Goal: Information Seeking & Learning: Find specific fact

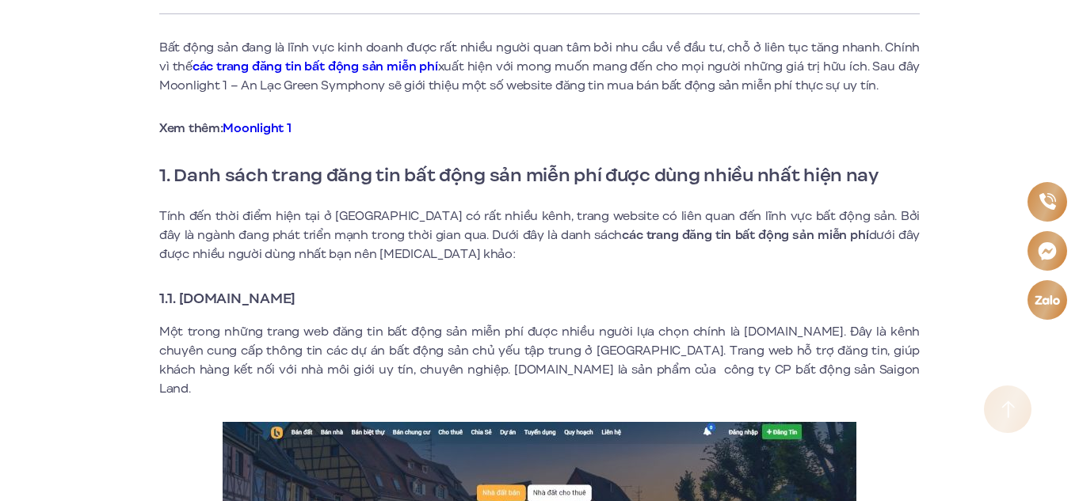
scroll to position [713, 0]
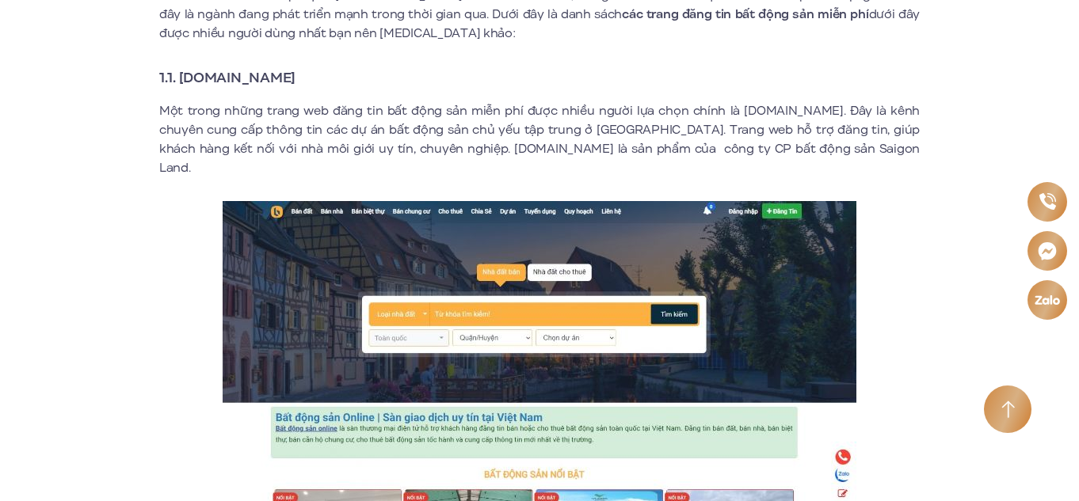
drag, startPoint x: 333, startPoint y: 80, endPoint x: 272, endPoint y: 81, distance: 61.0
click at [272, 81] on h3 "1.1. [DOMAIN_NAME]" at bounding box center [539, 78] width 760 height 22
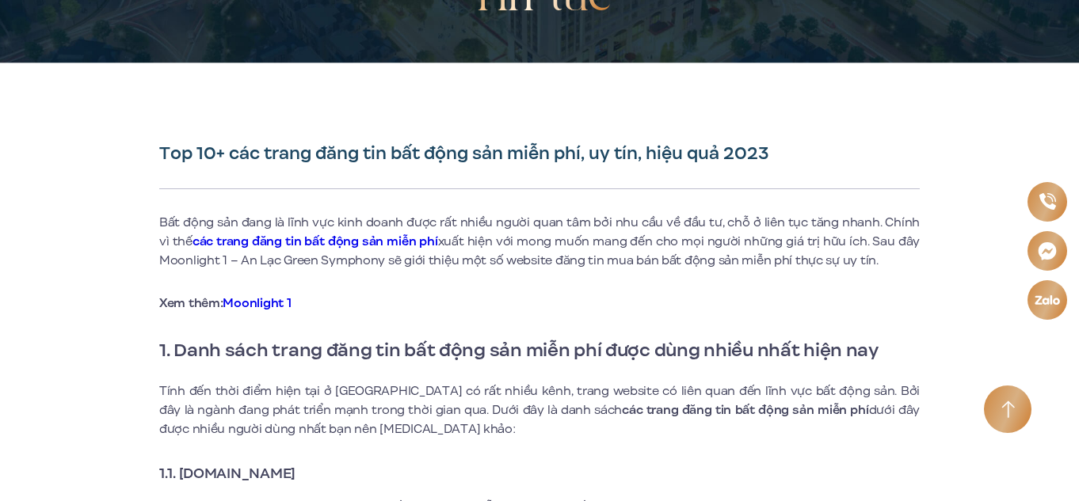
scroll to position [634, 0]
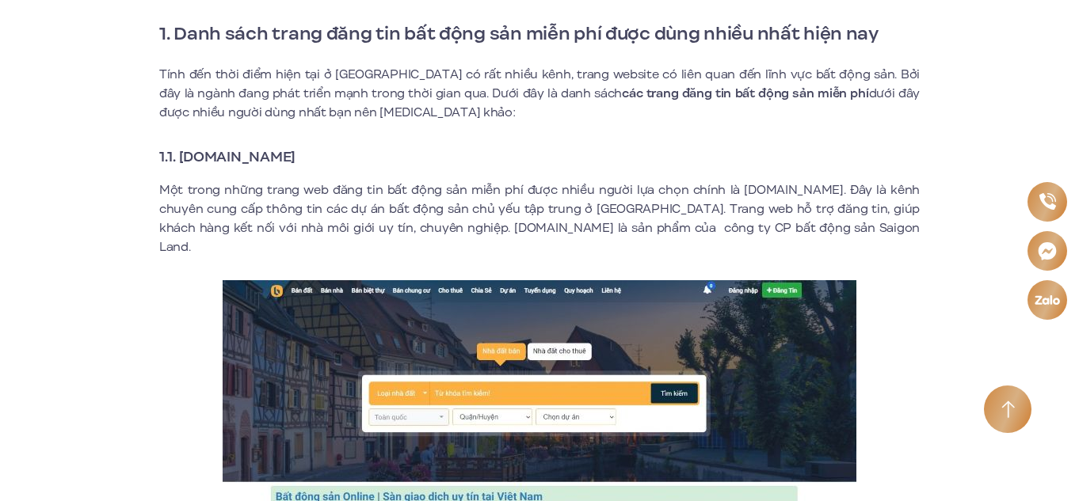
click at [379, 157] on h3 "1.1. [DOMAIN_NAME]" at bounding box center [539, 157] width 760 height 22
drag, startPoint x: 334, startPoint y: 158, endPoint x: 183, endPoint y: 159, distance: 151.3
click at [183, 159] on h3 "1.1. [DOMAIN_NAME]" at bounding box center [539, 157] width 760 height 22
copy strong "Batdongsanonline.vn"
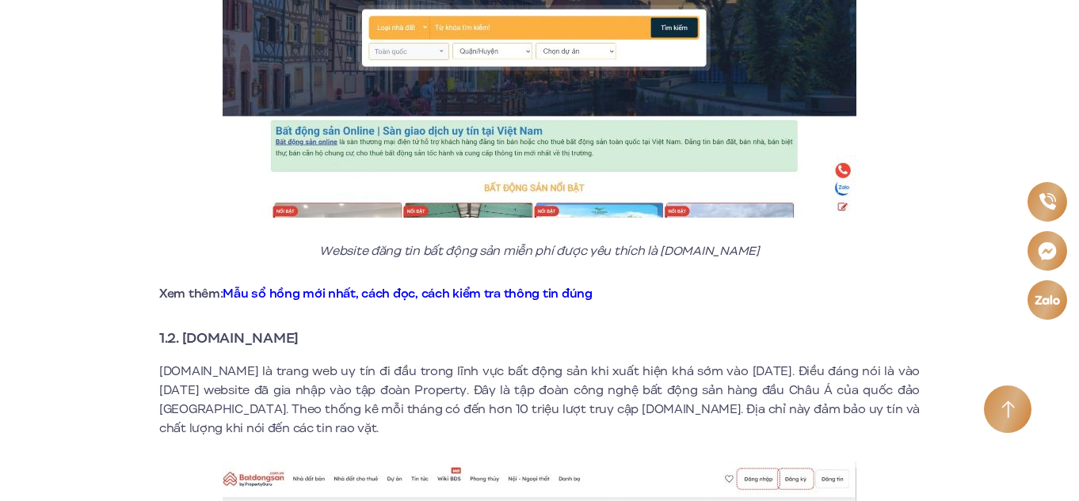
scroll to position [1109, 0]
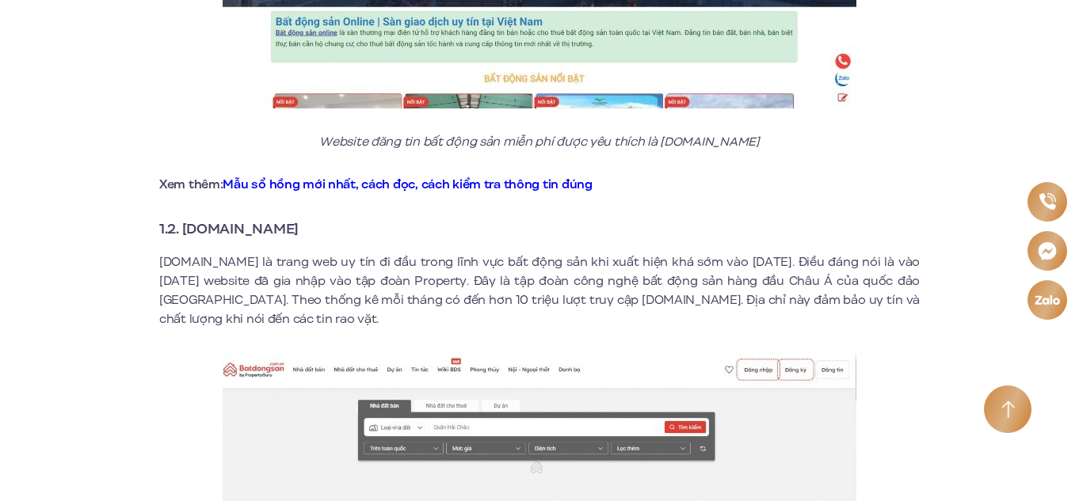
drag, startPoint x: 326, startPoint y: 213, endPoint x: 185, endPoint y: 221, distance: 141.2
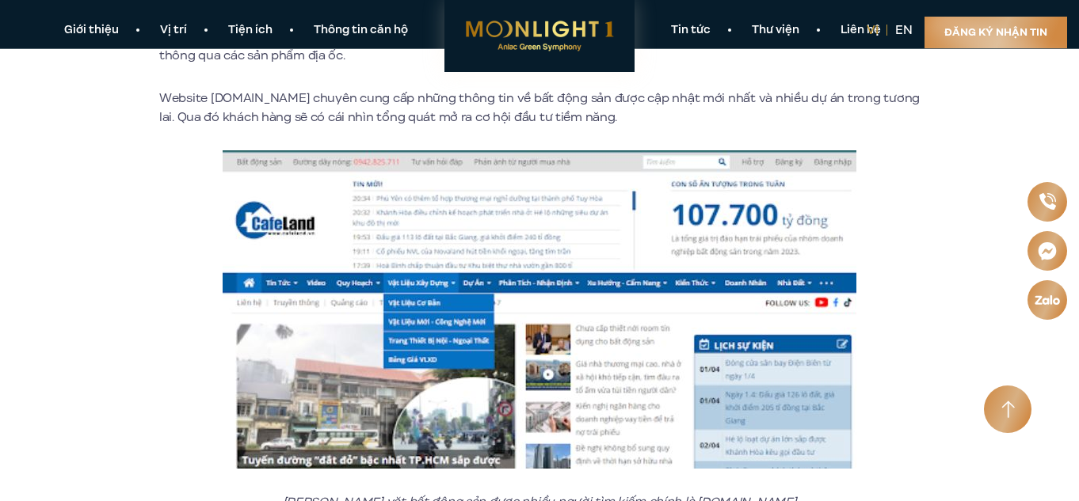
scroll to position [4436, 0]
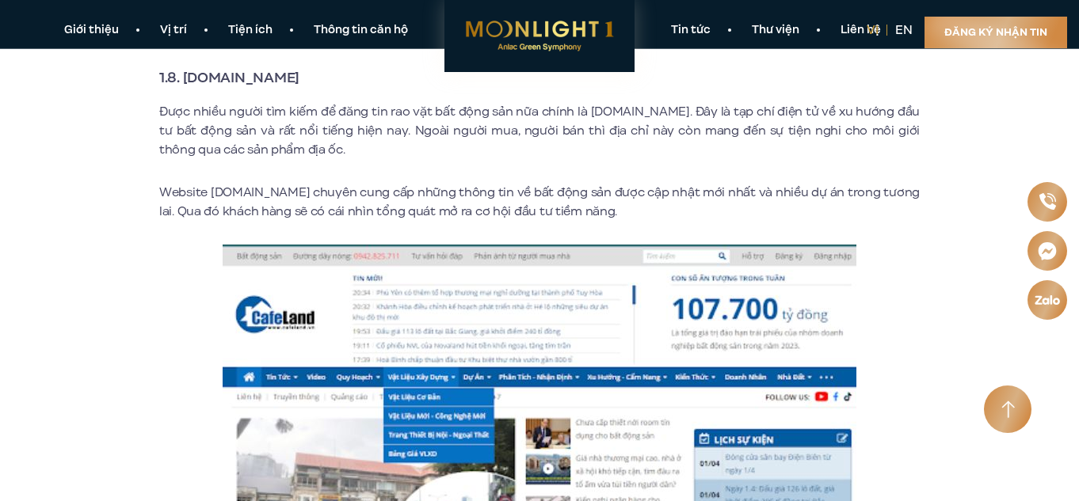
scroll to position [4440, 0]
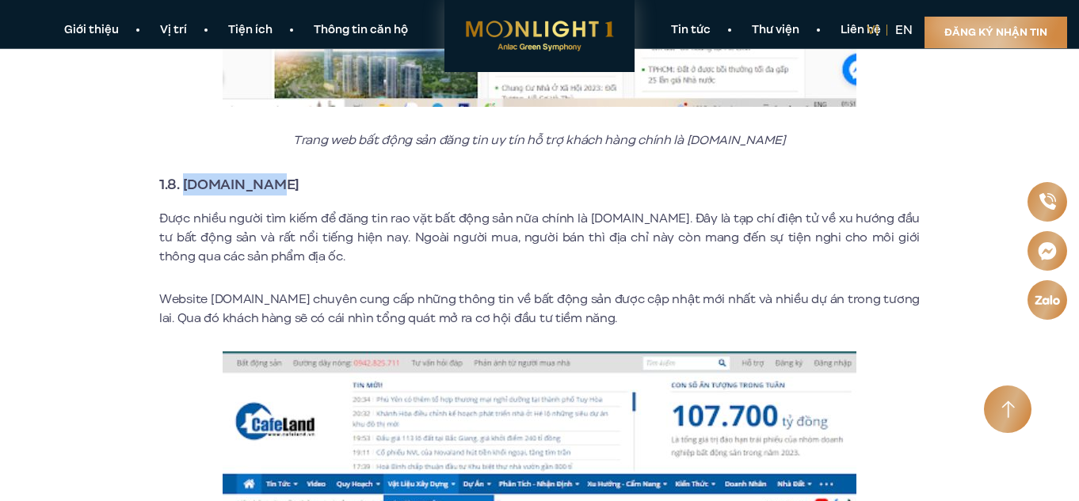
drag, startPoint x: 267, startPoint y: 168, endPoint x: 187, endPoint y: 164, distance: 80.1
click at [187, 173] on h3 "1.8. [DOMAIN_NAME]" at bounding box center [539, 184] width 760 height 22
copy strong "[DOMAIN_NAME]"
